Goal: Transaction & Acquisition: Purchase product/service

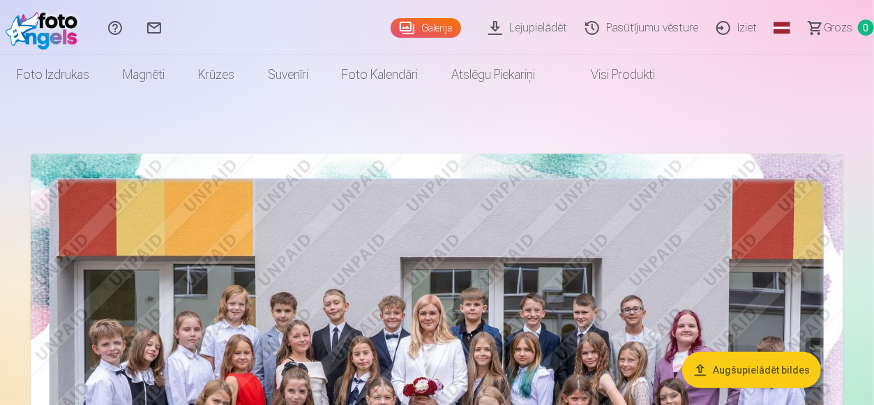
scroll to position [279, 0]
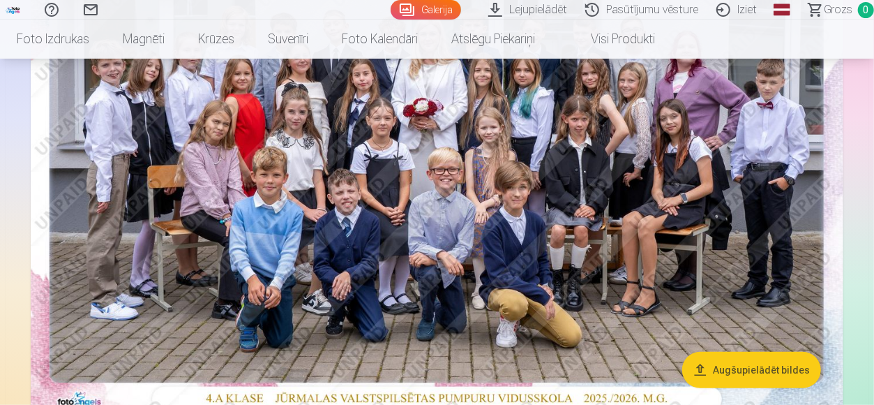
click at [728, 381] on button "Augšupielādēt bildes" at bounding box center [751, 370] width 139 height 36
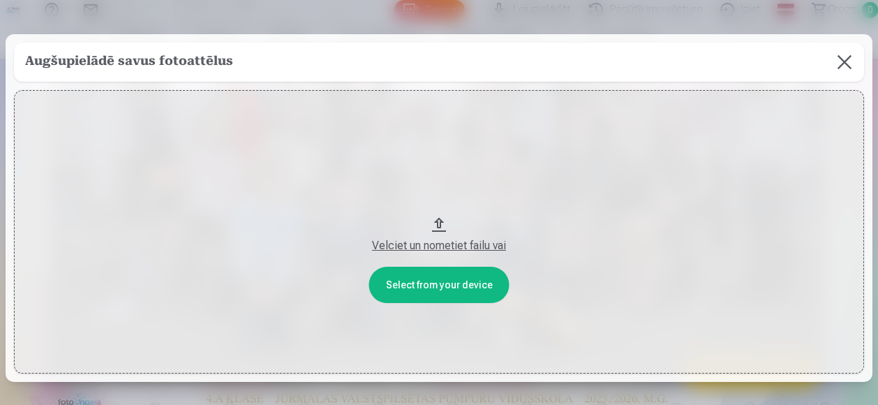
click at [843, 59] on button at bounding box center [844, 62] width 39 height 39
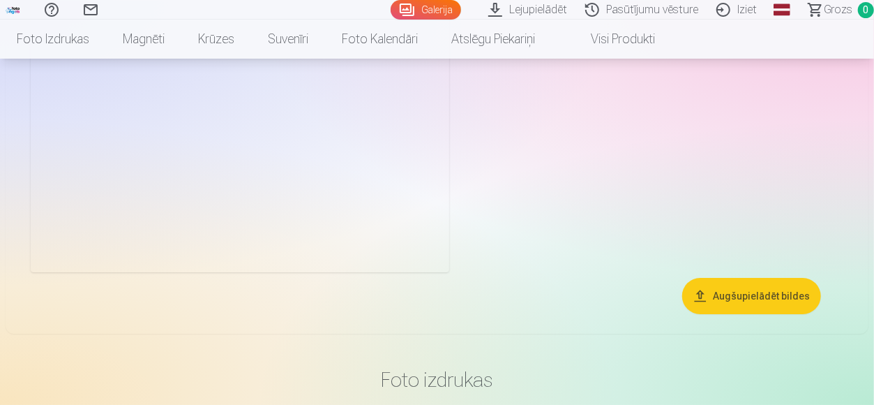
scroll to position [2442, 0]
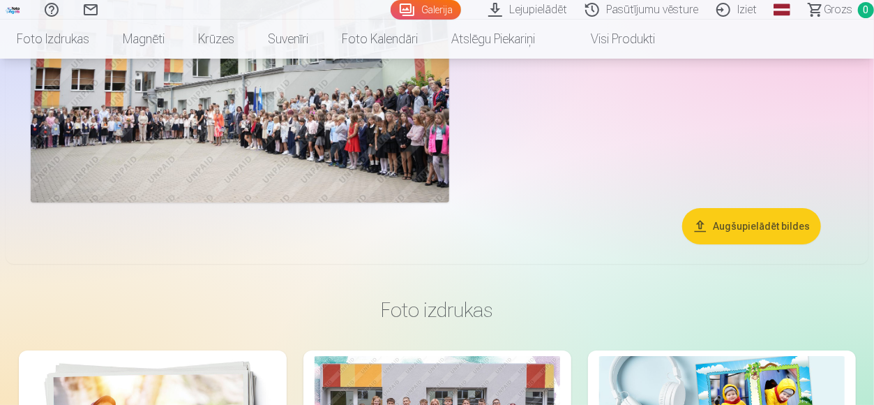
click at [751, 230] on button "Augšupielādēt bildes" at bounding box center [751, 226] width 139 height 36
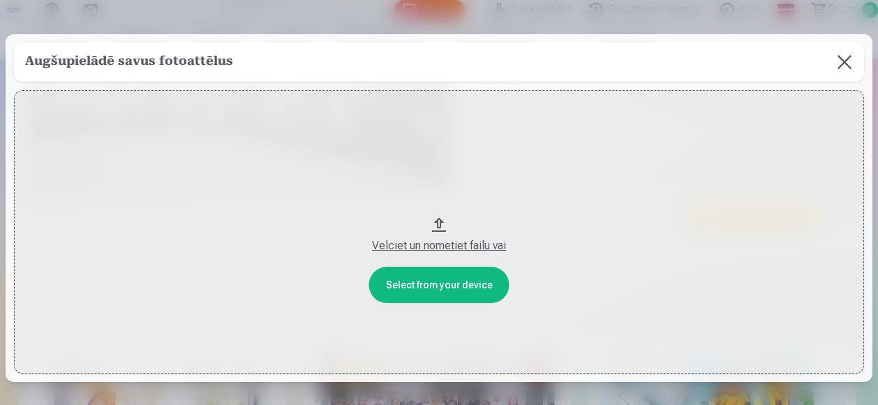
click at [433, 283] on button "Velciet un nometiet failu vai" at bounding box center [439, 231] width 850 height 283
click at [419, 241] on div "Velciet un nometiet failu vai" at bounding box center [439, 245] width 822 height 17
click at [847, 61] on button at bounding box center [844, 62] width 39 height 39
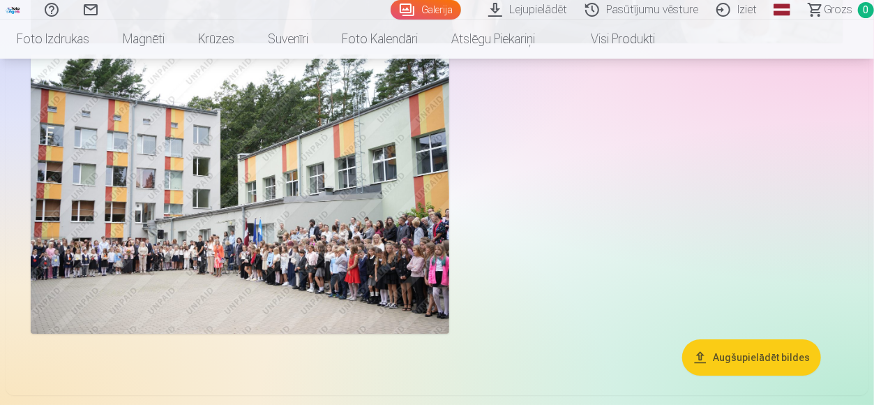
click at [139, 216] on img at bounding box center [240, 193] width 419 height 279
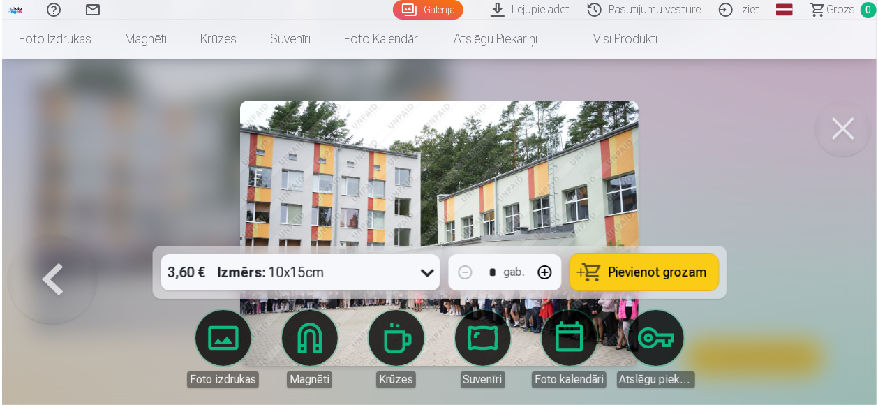
scroll to position [2317, 0]
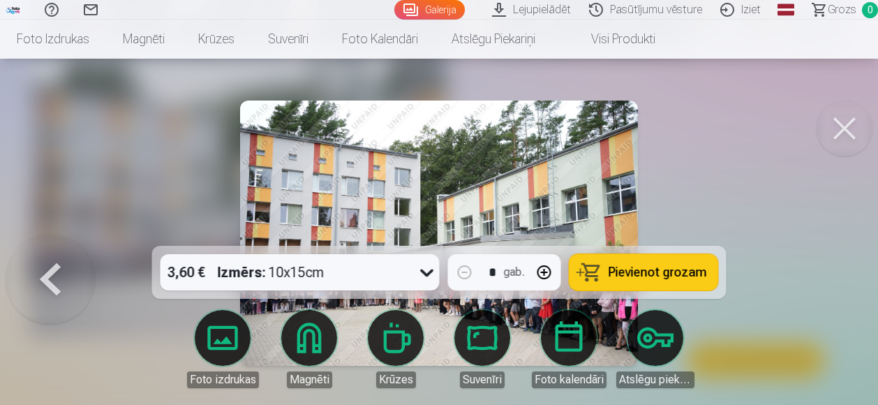
click at [843, 123] on button at bounding box center [844, 128] width 56 height 56
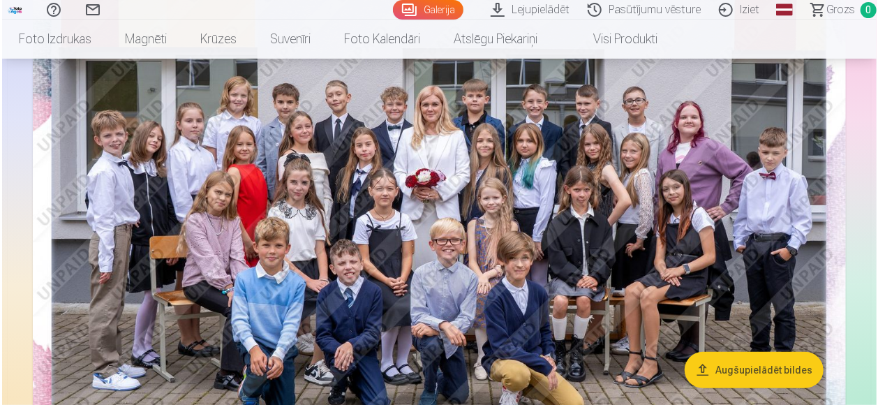
scroll to position [209, 0]
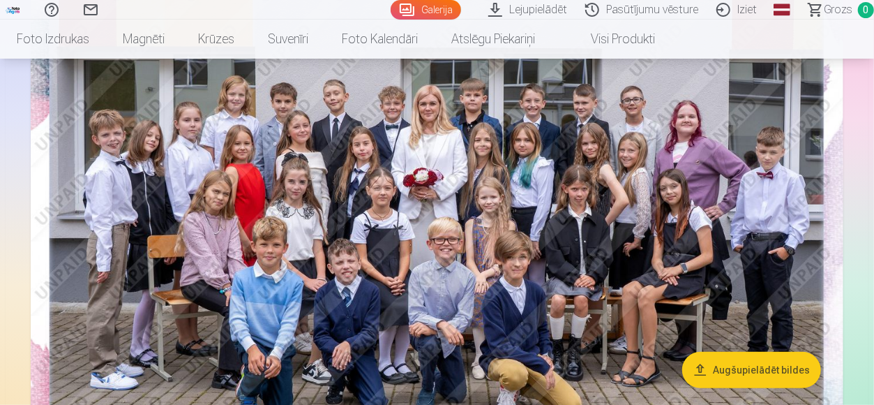
click at [444, 218] on img at bounding box center [437, 215] width 813 height 542
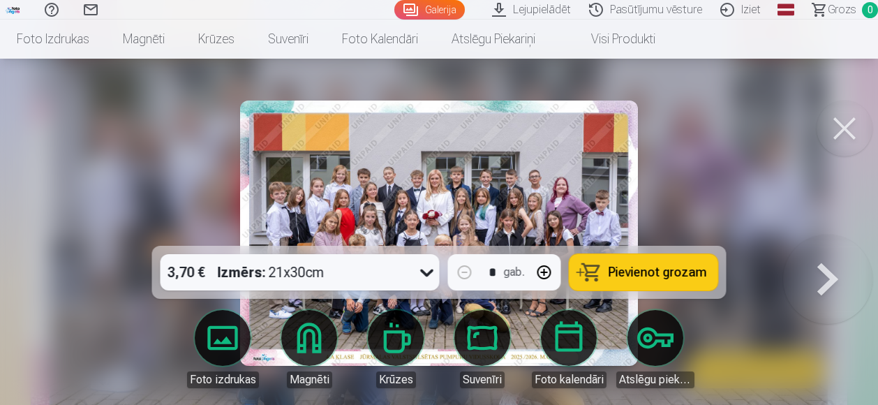
click at [301, 336] on link "Magnēti" at bounding box center [309, 349] width 78 height 78
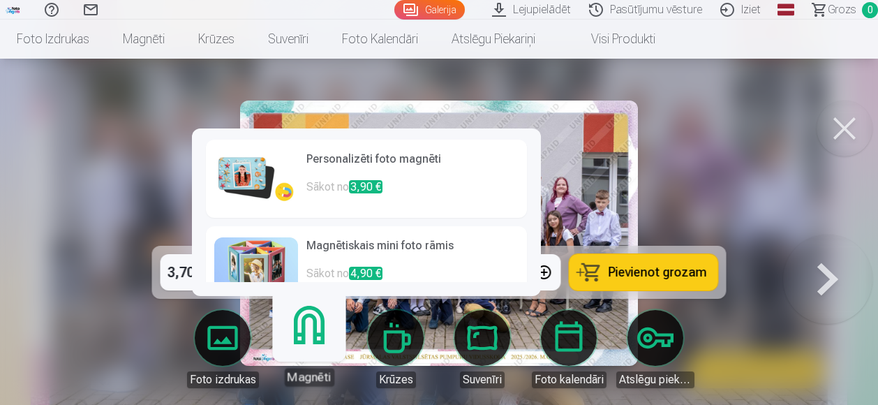
click at [395, 153] on h6 "Personalizēti foto magnēti" at bounding box center [412, 165] width 212 height 28
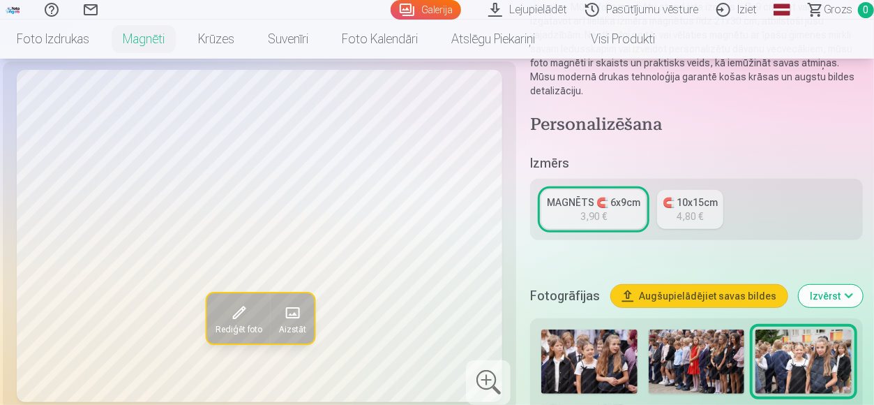
scroll to position [140, 0]
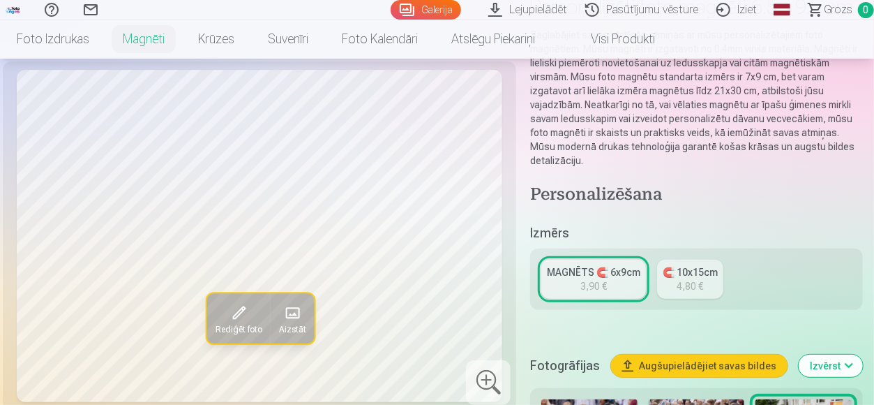
click at [698, 276] on div "🧲 10x15cm" at bounding box center [690, 272] width 55 height 14
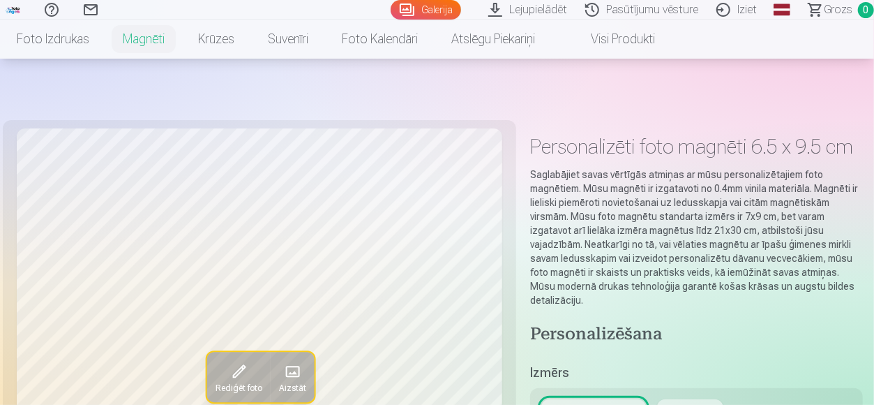
scroll to position [209, 0]
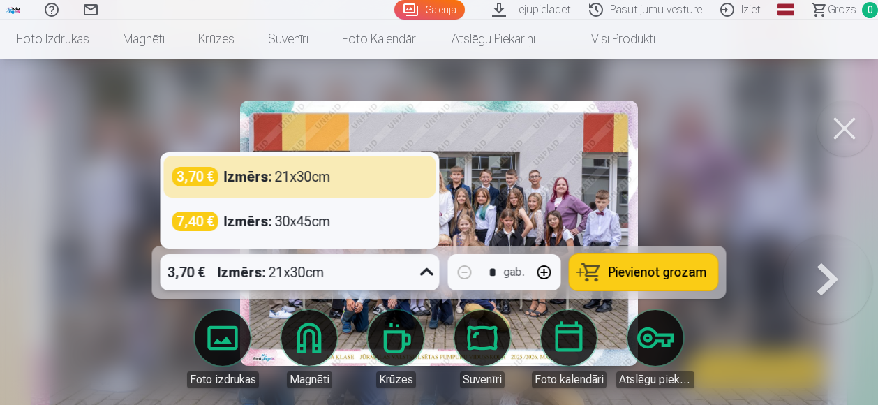
click at [430, 276] on icon at bounding box center [427, 272] width 22 height 22
click at [663, 273] on span "Pievienot grozam" at bounding box center [657, 272] width 98 height 13
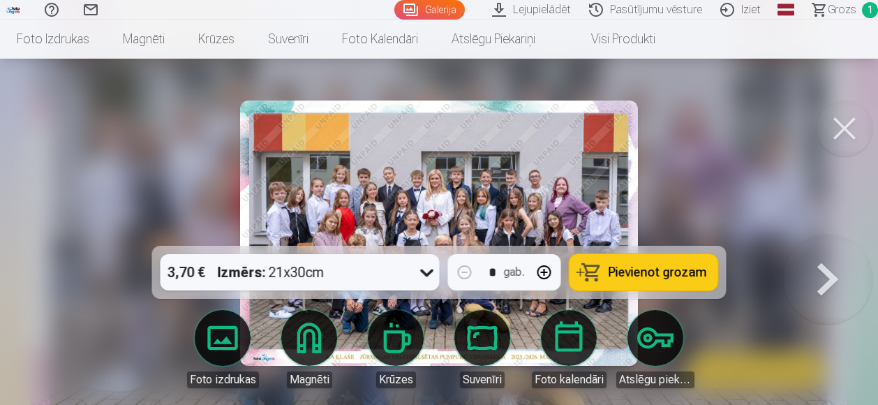
click at [830, 234] on button at bounding box center [827, 234] width 89 height 0
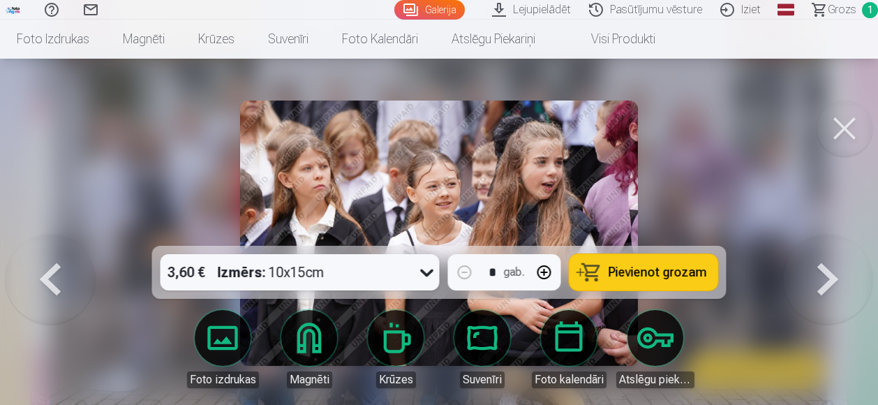
click at [647, 269] on span "Pievienot grozam" at bounding box center [657, 272] width 98 height 13
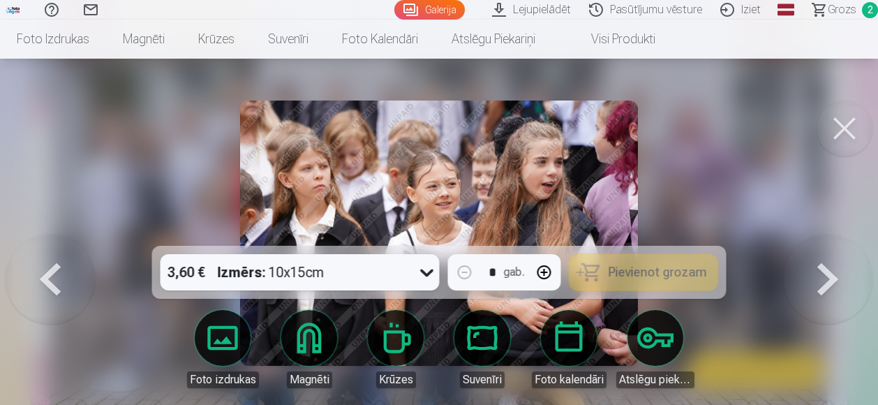
click at [833, 234] on button at bounding box center [827, 234] width 89 height 0
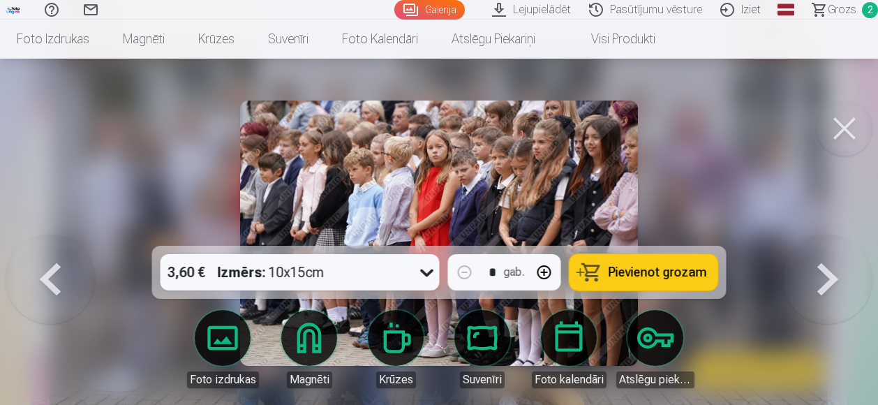
click at [833, 234] on button at bounding box center [827, 234] width 89 height 0
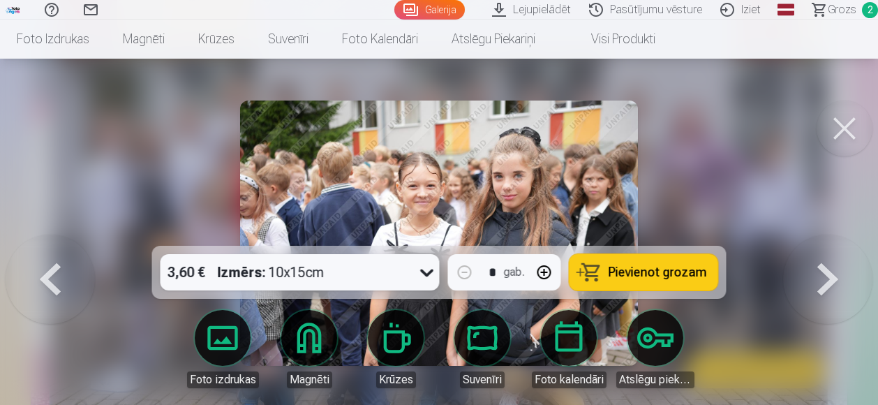
click at [833, 234] on button at bounding box center [827, 234] width 89 height 0
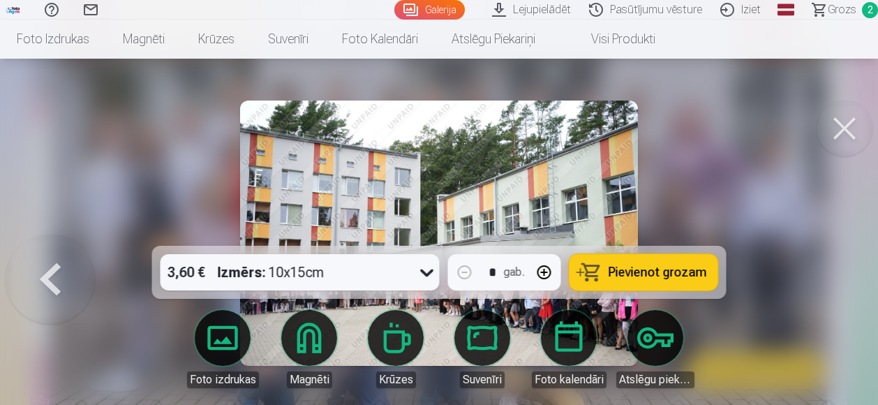
click at [833, 275] on div at bounding box center [439, 202] width 878 height 405
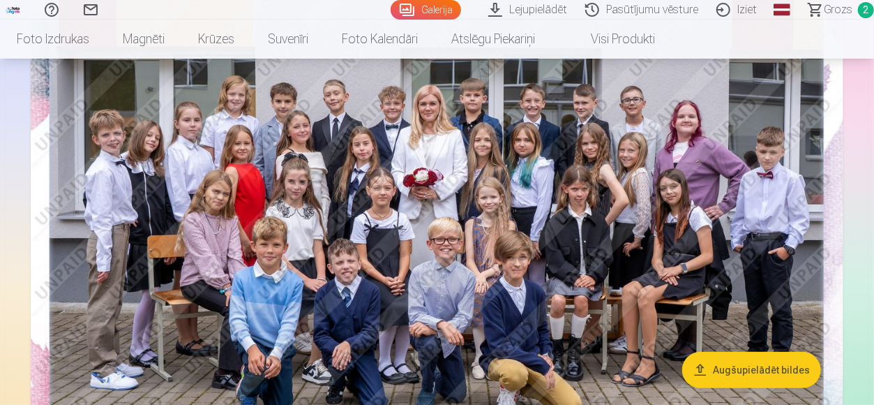
click at [854, 6] on link "Grozs 2" at bounding box center [835, 10] width 78 height 20
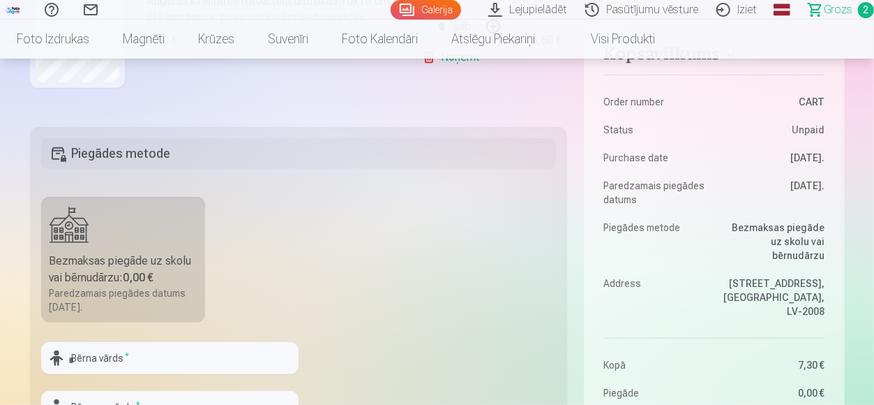
scroll to position [419, 0]
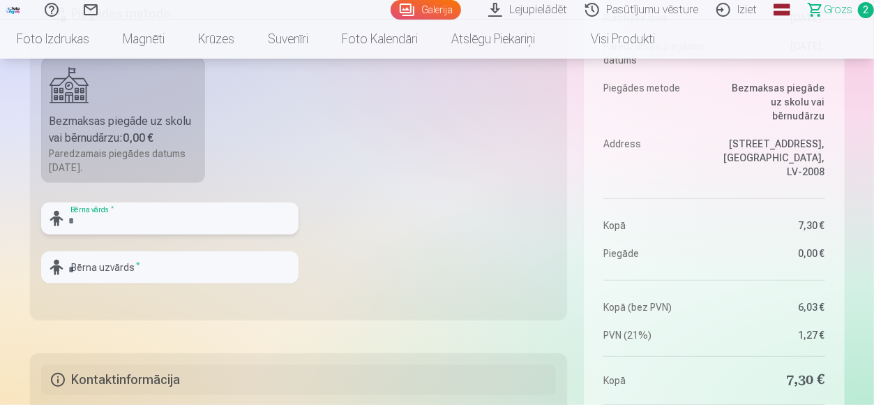
click at [218, 218] on input "text" at bounding box center [169, 218] width 257 height 32
type input "******"
type input "*****"
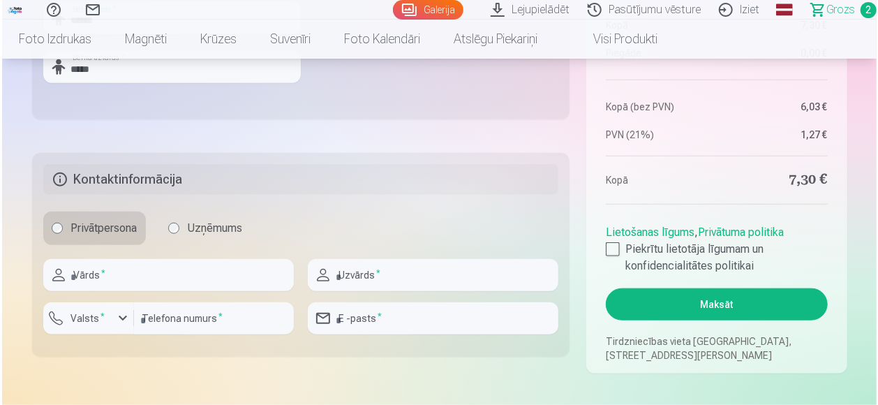
scroll to position [698, 0]
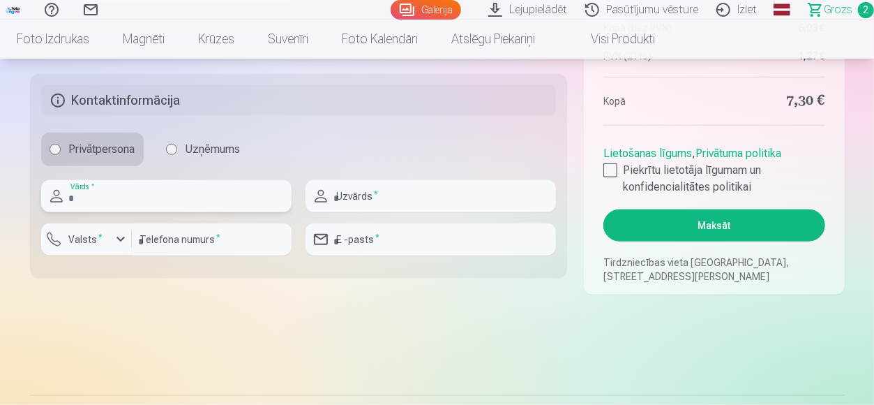
click at [107, 197] on input "text" at bounding box center [166, 196] width 250 height 32
type input "******"
click at [440, 184] on input "text" at bounding box center [431, 196] width 250 height 32
type input "*****"
click at [206, 243] on input "number" at bounding box center [212, 239] width 160 height 32
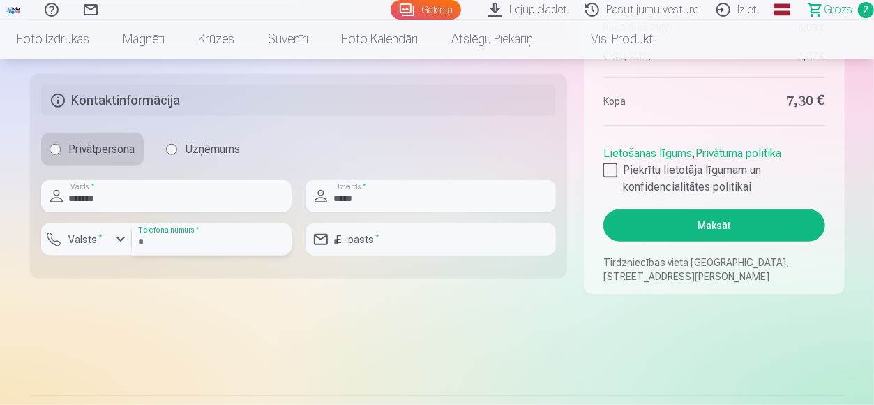
type input "********"
type input "**********"
click at [120, 238] on div "button" at bounding box center [120, 239] width 17 height 17
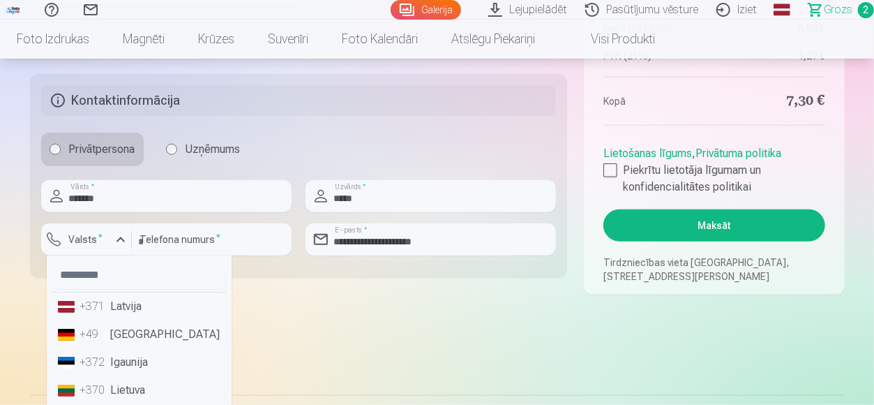
click at [126, 306] on li "+371 Latvija" at bounding box center [139, 306] width 174 height 28
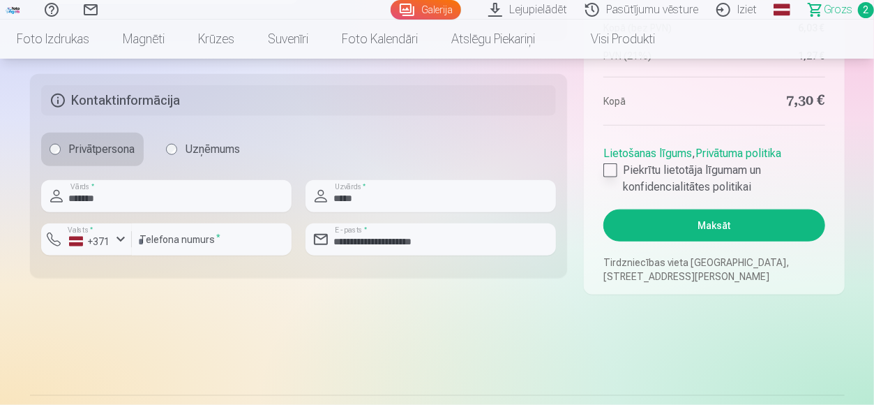
click at [608, 167] on div at bounding box center [610, 170] width 14 height 14
click at [642, 218] on button "Maksāt" at bounding box center [713, 225] width 221 height 32
